Goal: Transaction & Acquisition: Purchase product/service

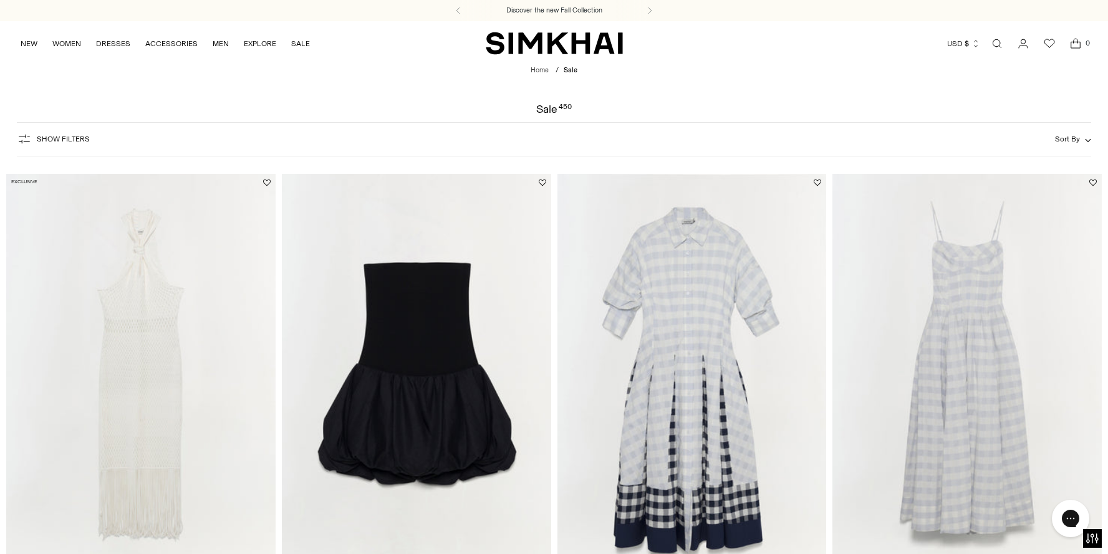
click at [996, 42] on link "Open search modal" at bounding box center [997, 43] width 25 height 25
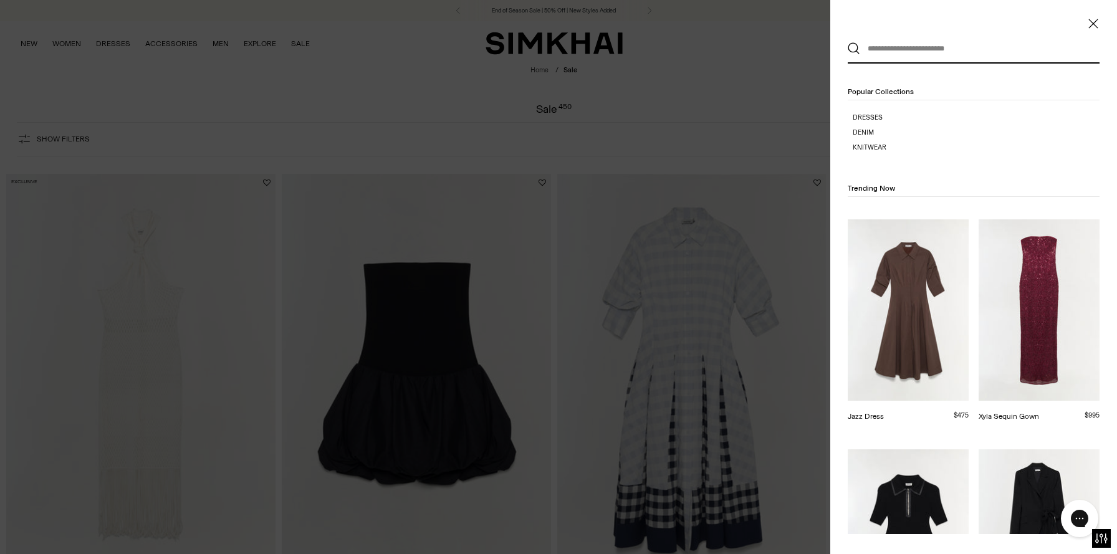
click at [995, 57] on input "text" at bounding box center [971, 48] width 221 height 27
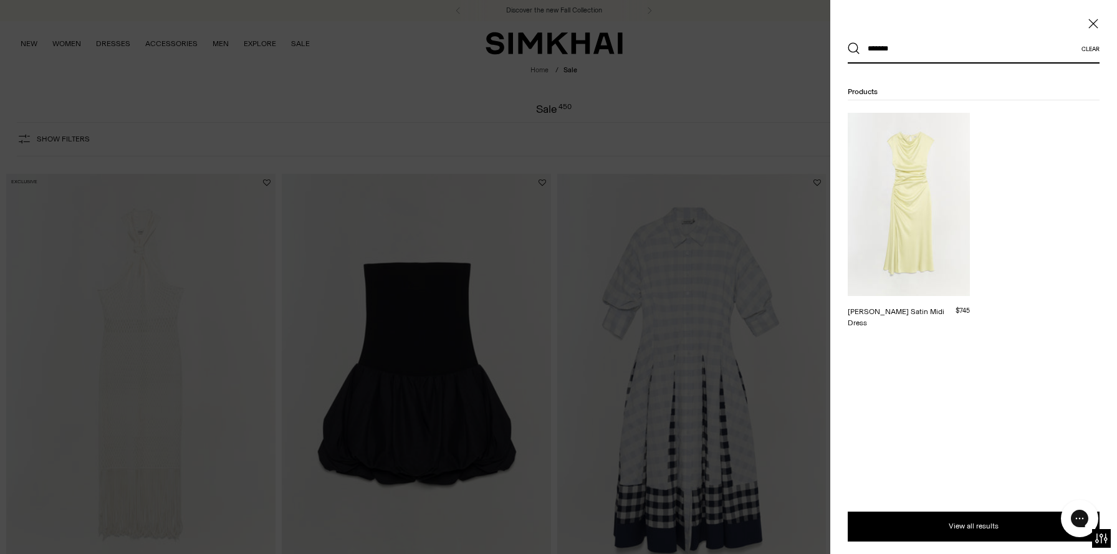
type input "*******"
click at [910, 217] on img at bounding box center [909, 204] width 122 height 183
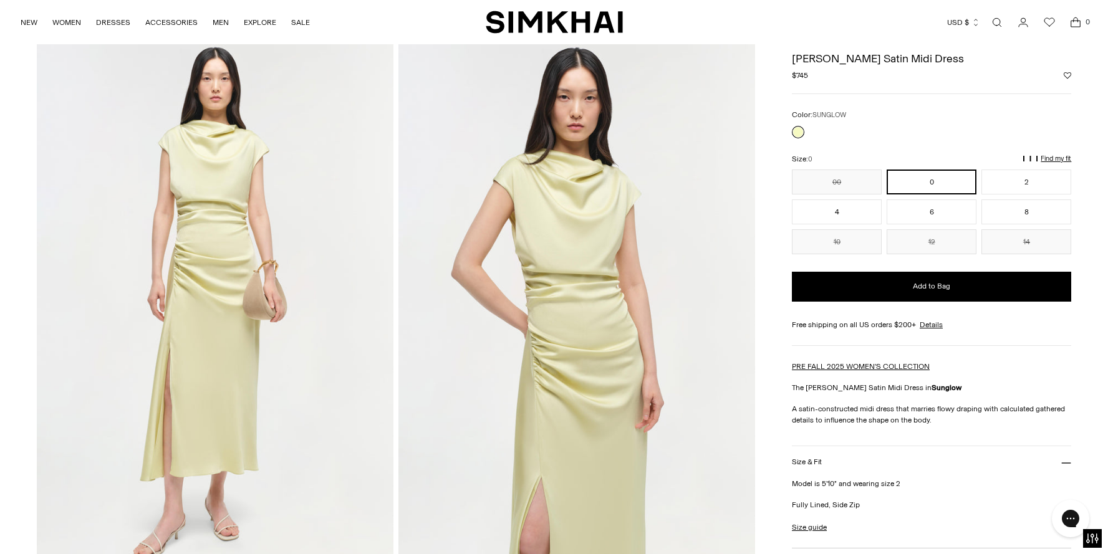
scroll to position [51, 0]
click at [1002, 18] on link "Open search modal" at bounding box center [997, 22] width 25 height 25
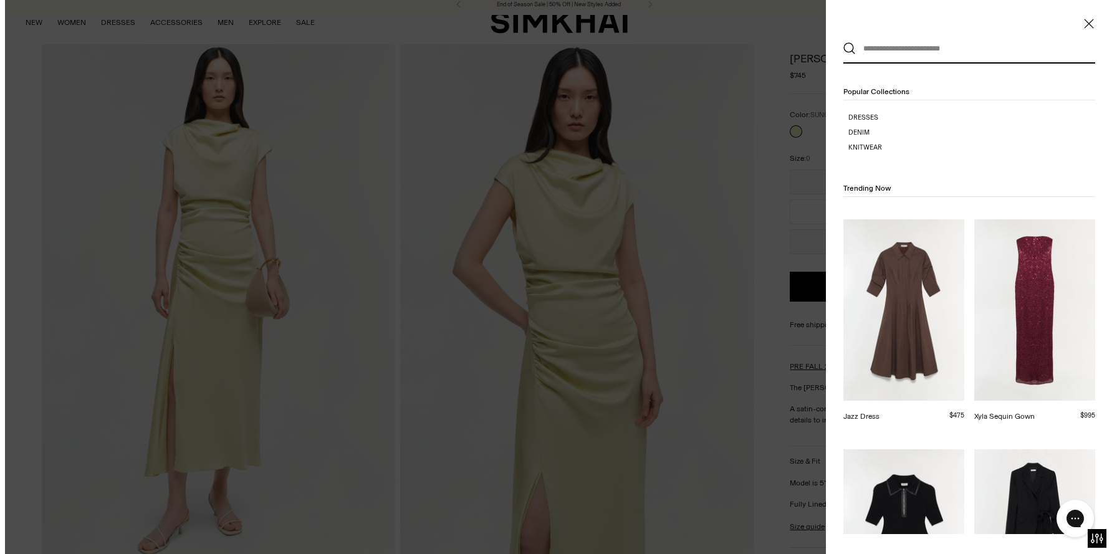
scroll to position [0, 0]
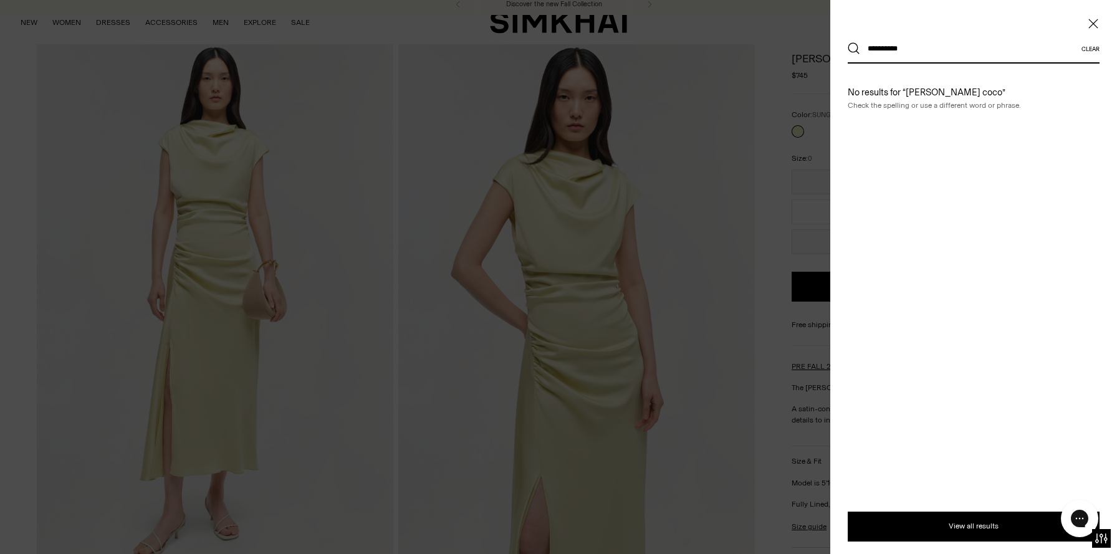
click at [1094, 26] on icon "Close" at bounding box center [1094, 23] width 10 height 12
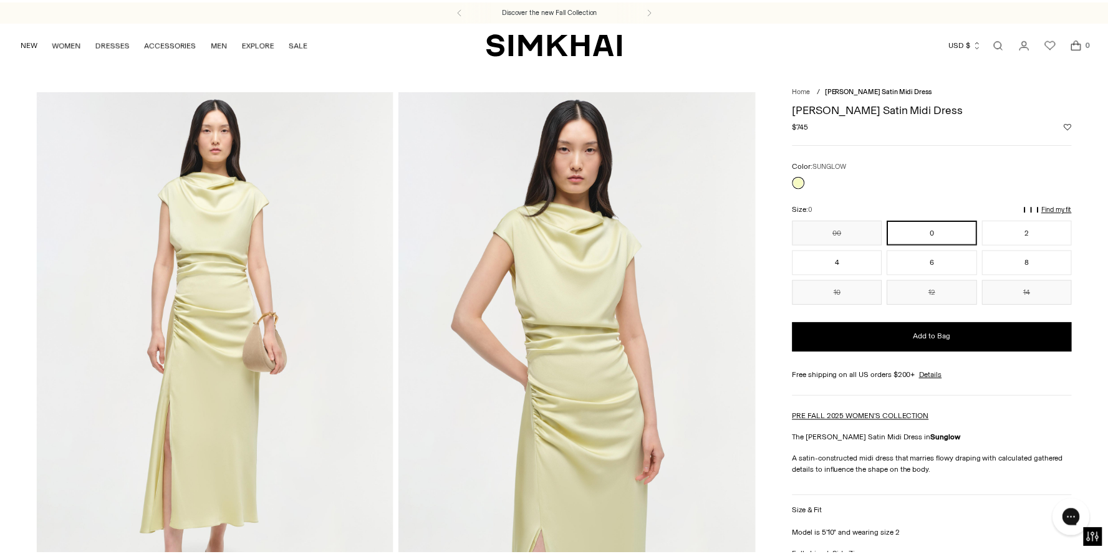
scroll to position [51, 0]
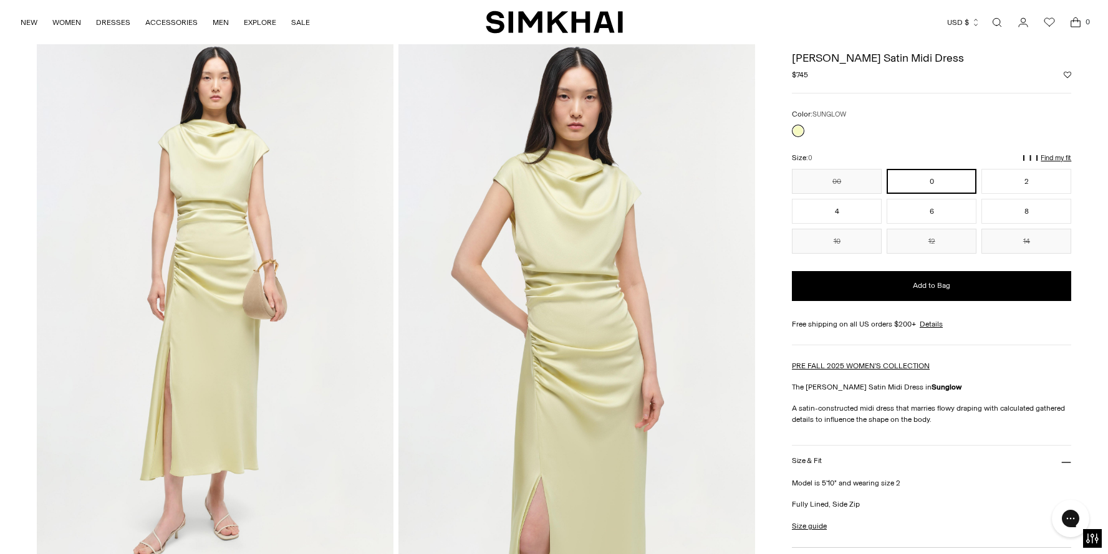
click at [1000, 23] on link "Open search modal" at bounding box center [997, 22] width 25 height 25
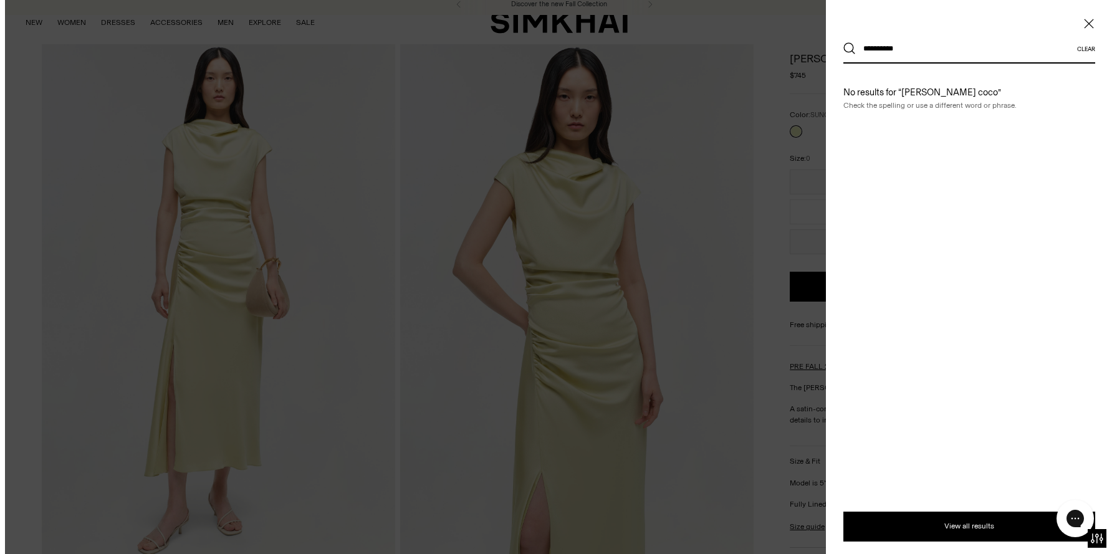
scroll to position [0, 0]
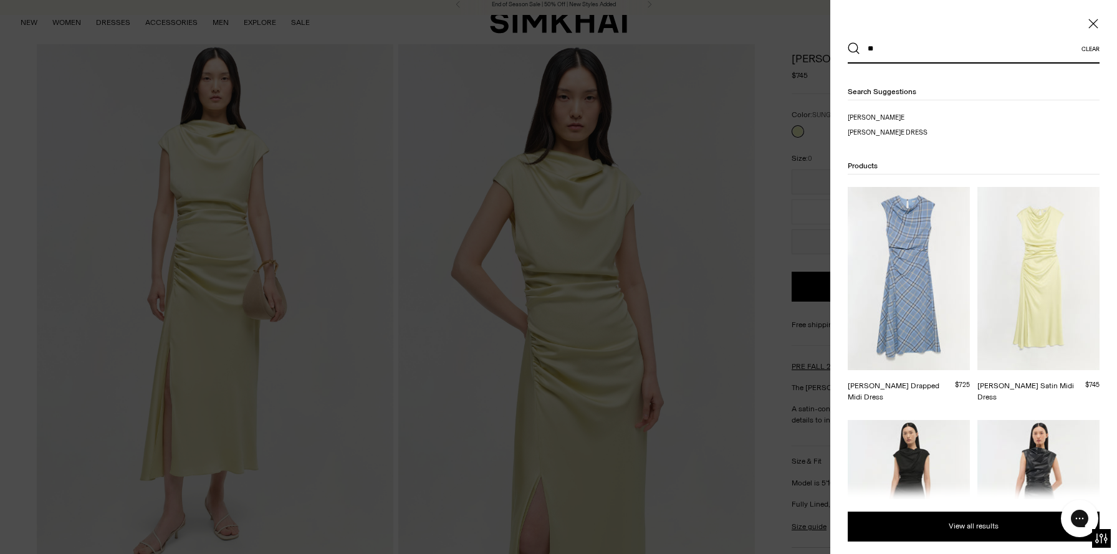
type input "*"
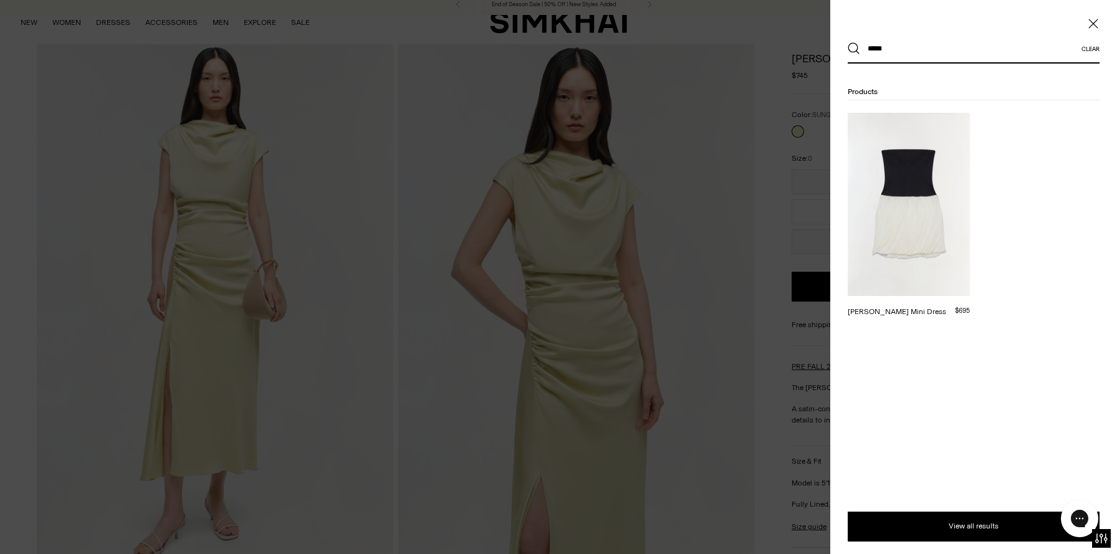
drag, startPoint x: 937, startPoint y: 54, endPoint x: 742, endPoint y: 33, distance: 196.3
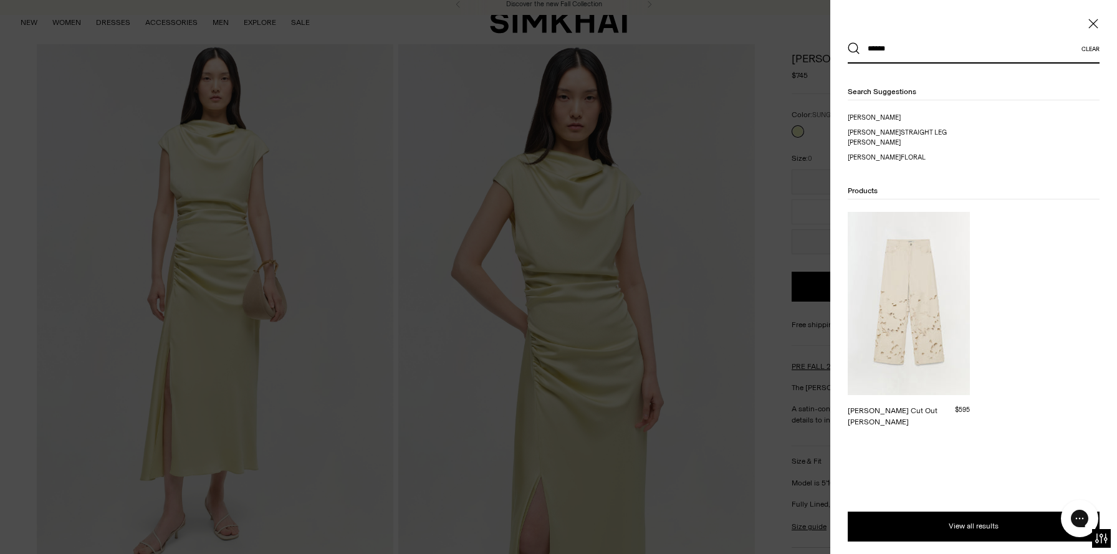
type input "*****"
click at [930, 253] on img at bounding box center [909, 303] width 122 height 183
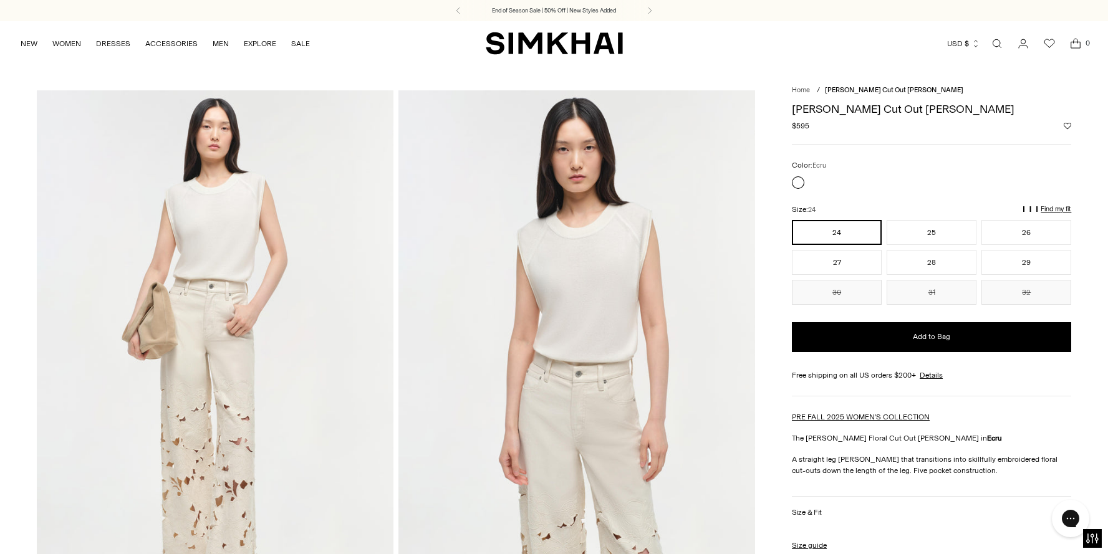
click at [998, 37] on link "Open search modal" at bounding box center [997, 43] width 25 height 25
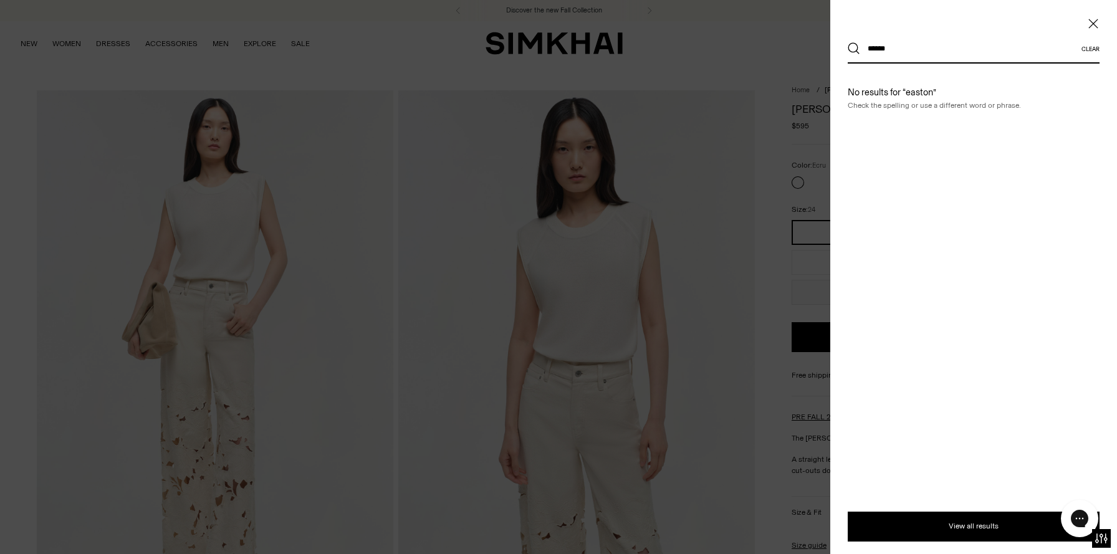
type input "******"
